Goal: Information Seeking & Learning: Check status

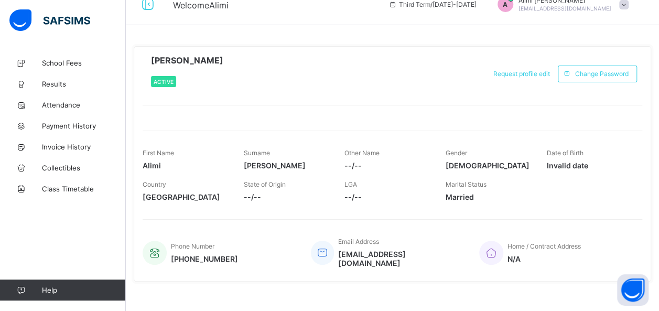
scroll to position [20, 0]
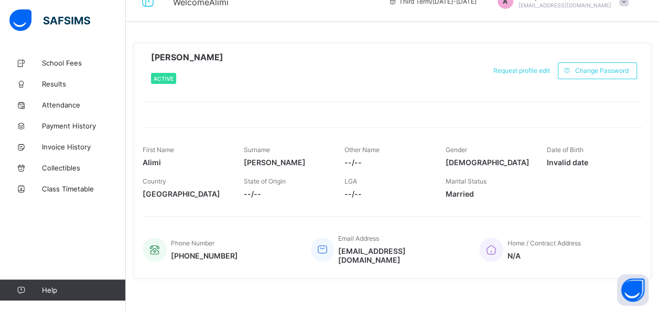
click at [60, 87] on span "Results" at bounding box center [84, 84] width 84 height 8
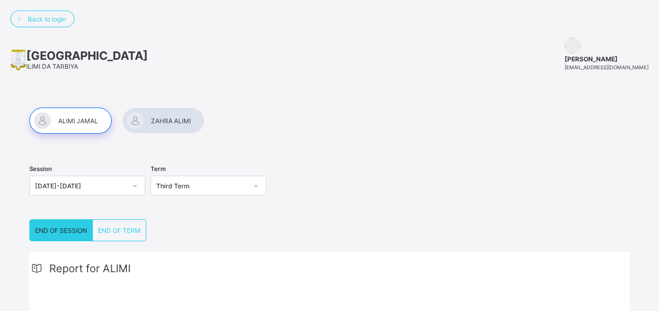
click at [63, 230] on span "END OF SESSION" at bounding box center [61, 231] width 52 height 8
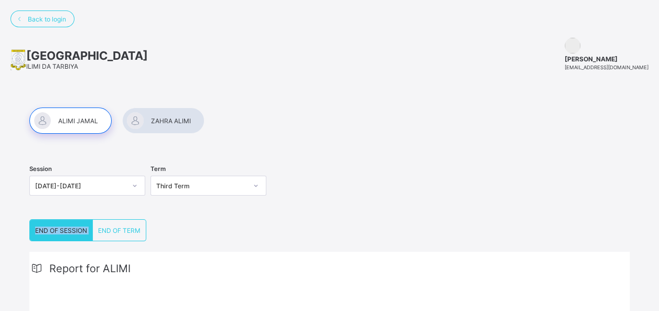
click at [63, 230] on span "END OF SESSION" at bounding box center [61, 231] width 52 height 8
drag, startPoint x: 63, startPoint y: 230, endPoint x: 181, endPoint y: 202, distance: 120.7
click at [181, 202] on div "Term Third Term" at bounding box center [209, 187] width 116 height 44
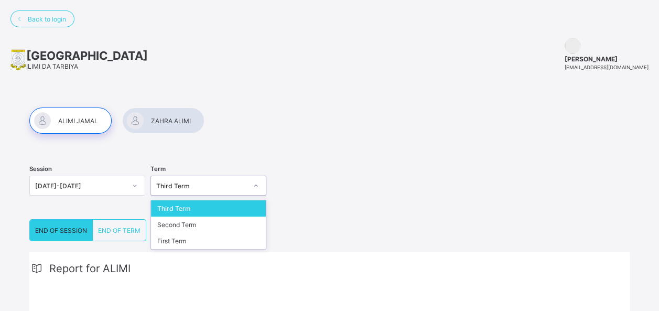
click at [194, 186] on div "Third Term" at bounding box center [201, 186] width 91 height 8
click at [187, 221] on div "Second Term" at bounding box center [208, 225] width 115 height 16
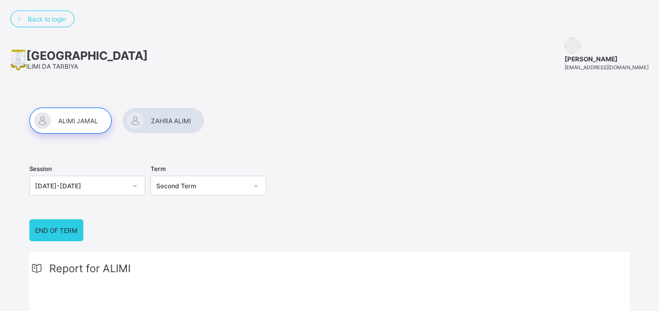
click at [152, 125] on div at bounding box center [163, 121] width 82 height 26
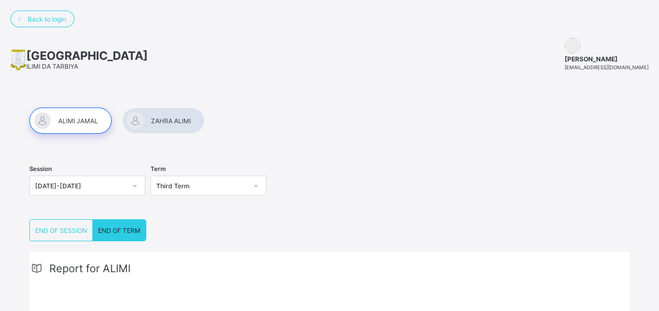
click at [74, 227] on span "END OF SESSION" at bounding box center [61, 231] width 52 height 8
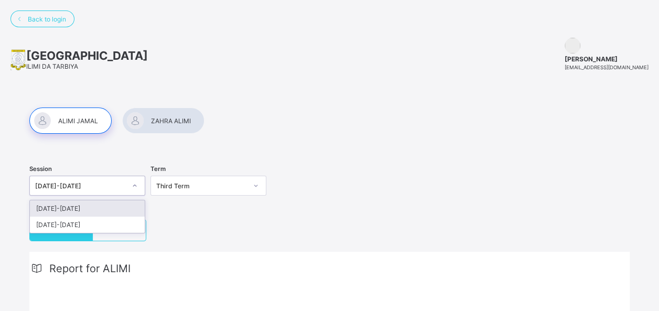
click at [133, 192] on div at bounding box center [135, 185] width 18 height 17
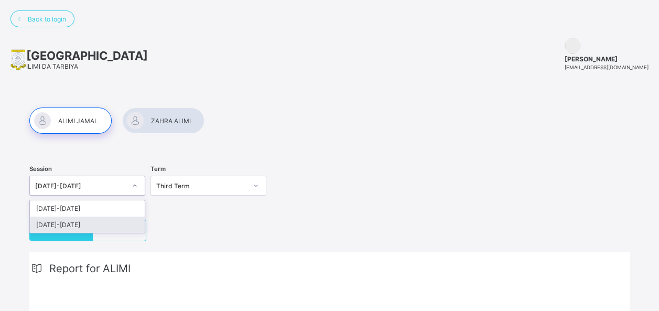
click at [127, 227] on div "[DATE]-[DATE]" at bounding box center [87, 225] width 115 height 16
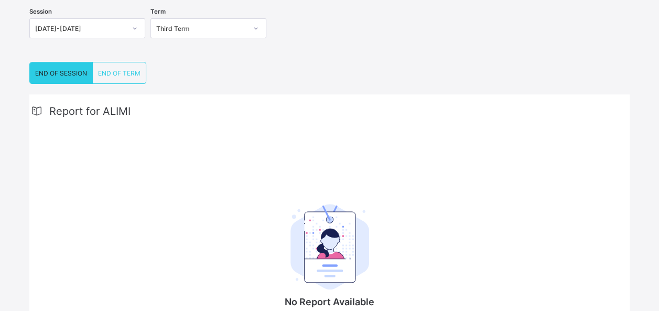
click at [115, 109] on span "Report for ALIMI" at bounding box center [89, 111] width 81 height 13
drag, startPoint x: 0, startPoint y: 0, endPoint x: 160, endPoint y: 180, distance: 241.1
click at [160, 180] on div "Report for ALIMI No Report Available This child has no report available for thi…" at bounding box center [329, 234] width 601 height 280
click at [316, 239] on img at bounding box center [330, 247] width 79 height 86
